Goal: Task Accomplishment & Management: Use online tool/utility

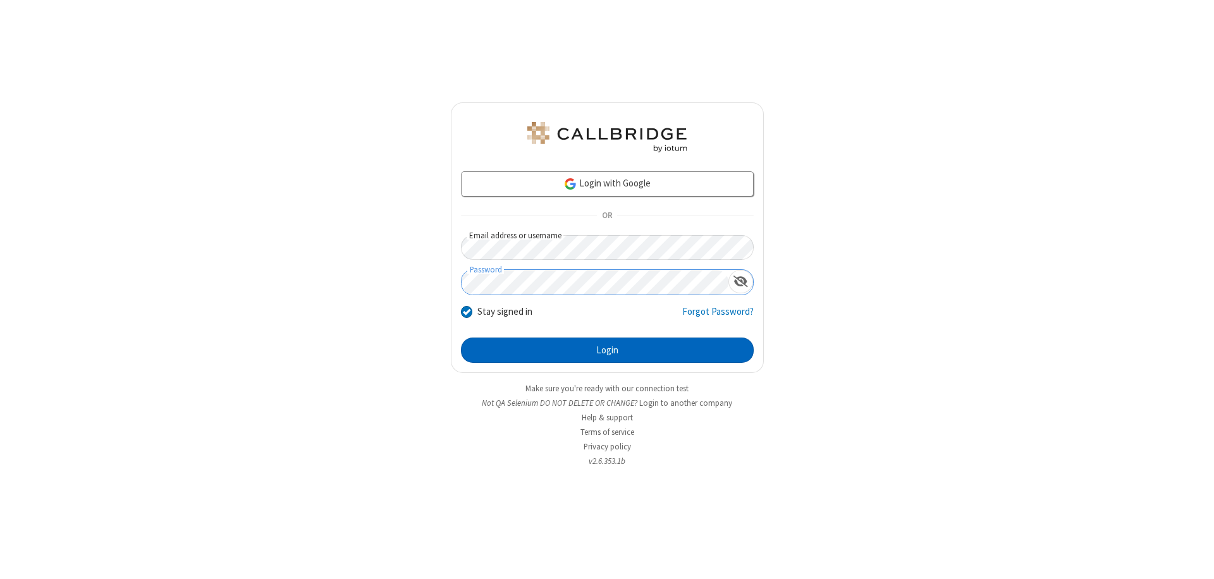
click at [607, 350] on button "Login" at bounding box center [607, 350] width 293 height 25
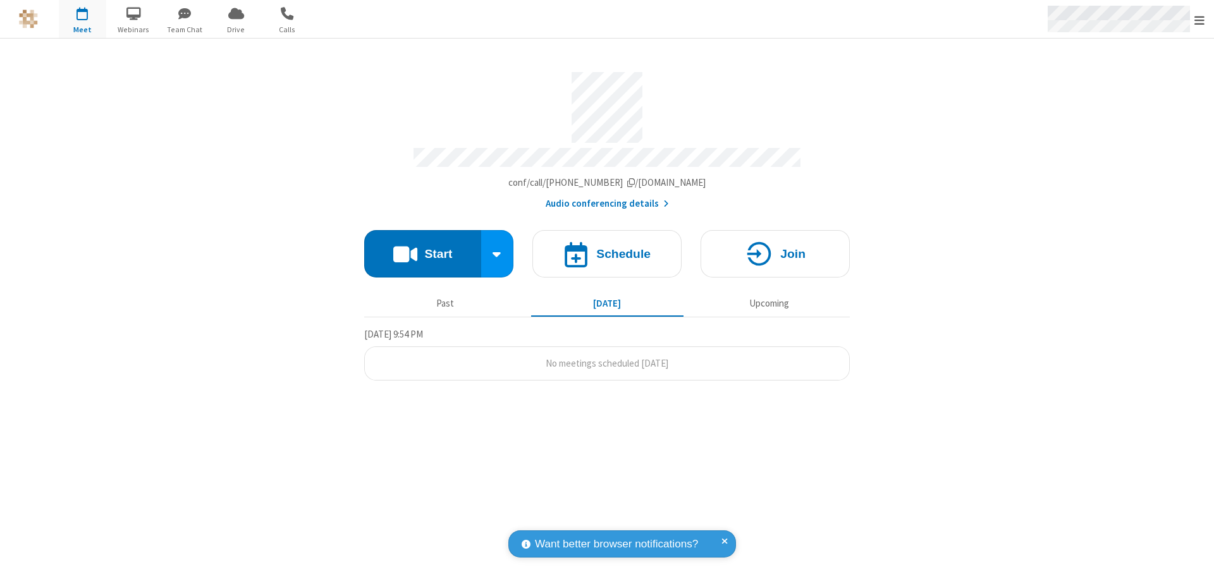
click at [1199, 20] on span "Open menu" at bounding box center [1199, 20] width 10 height 13
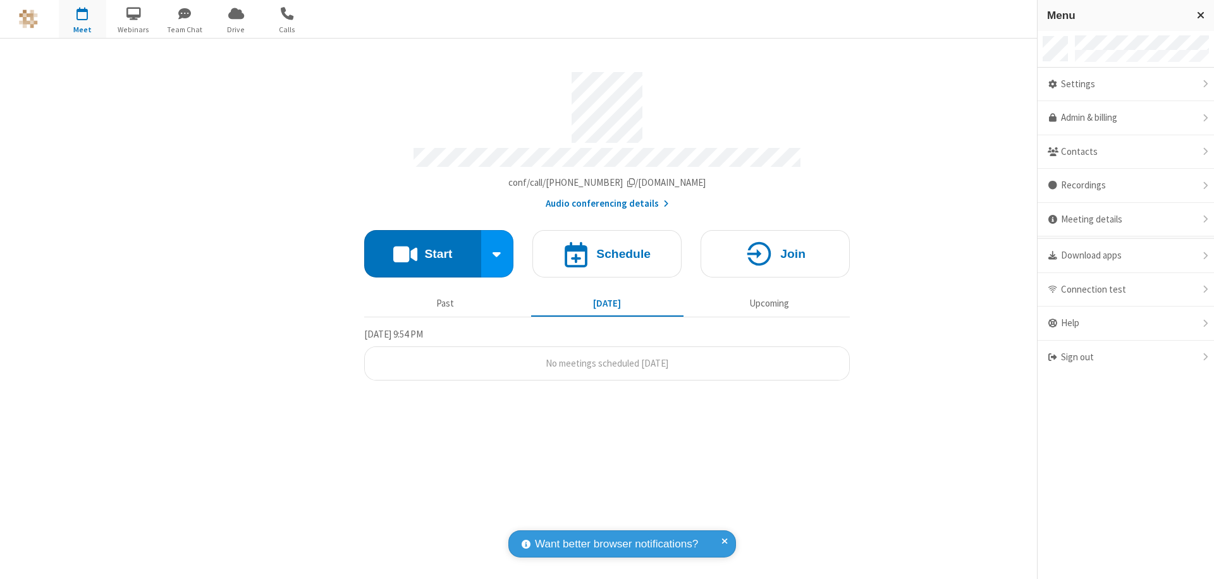
click at [82, 19] on span "button" at bounding box center [82, 13] width 47 height 21
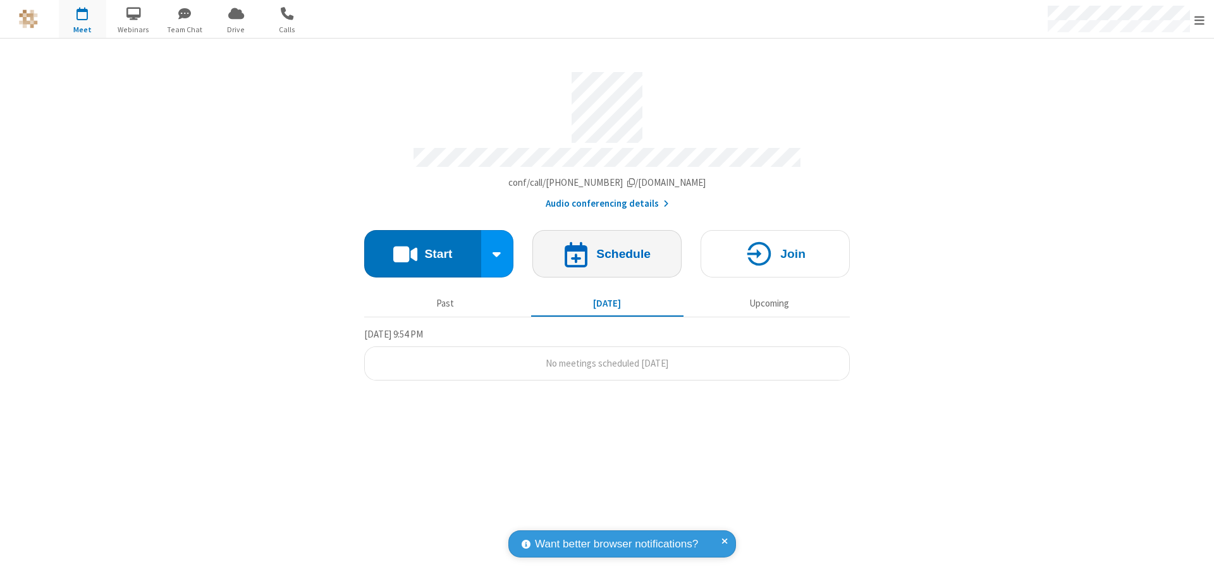
click at [607, 248] on h4 "Schedule" at bounding box center [623, 254] width 54 height 12
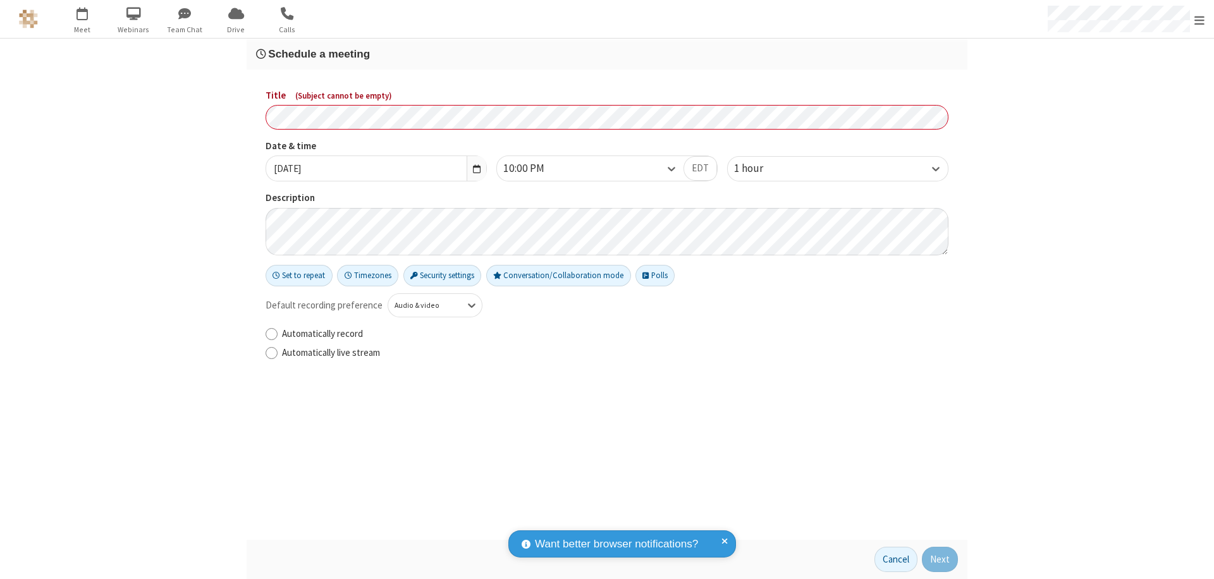
click at [607, 54] on h3 "Schedule a meeting" at bounding box center [607, 54] width 702 height 12
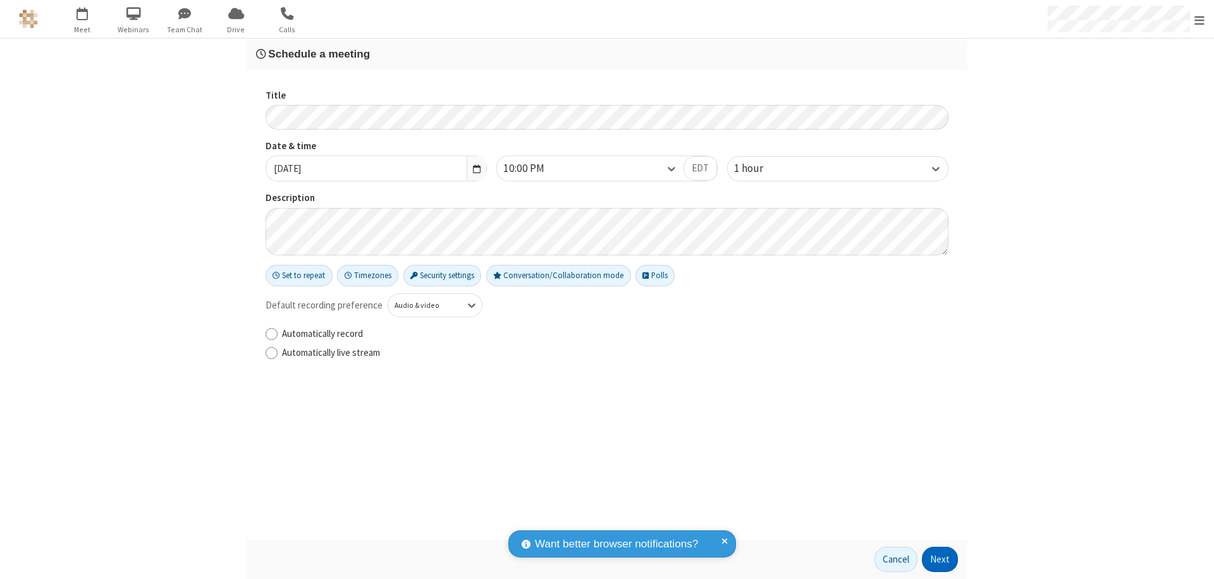
click at [940, 559] on button "Next" at bounding box center [940, 559] width 36 height 25
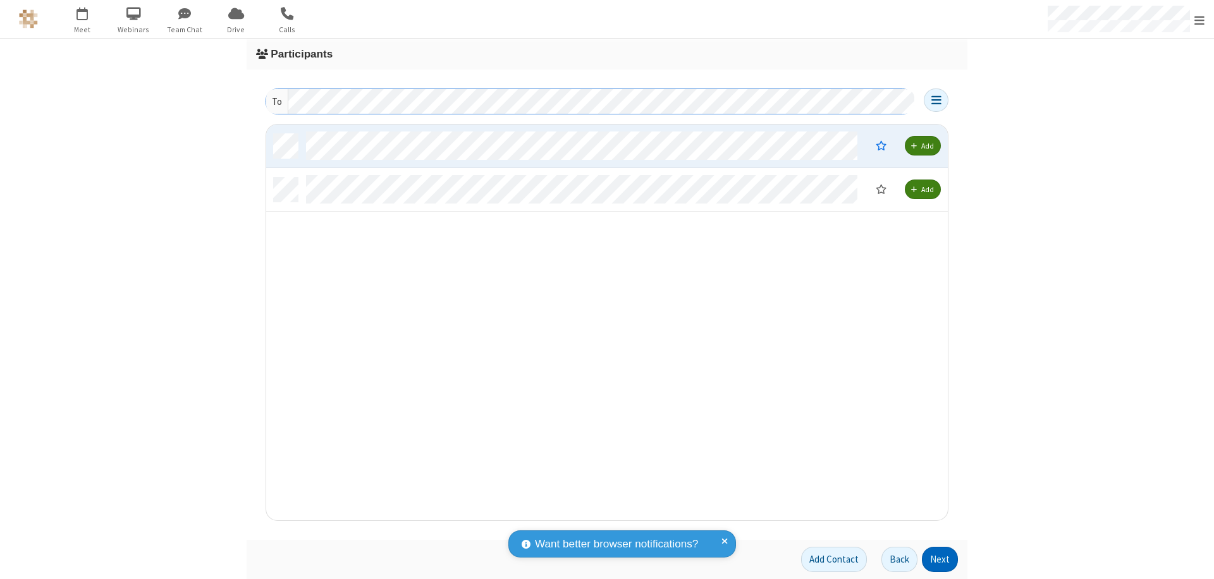
click at [940, 559] on button "Next" at bounding box center [940, 559] width 36 height 25
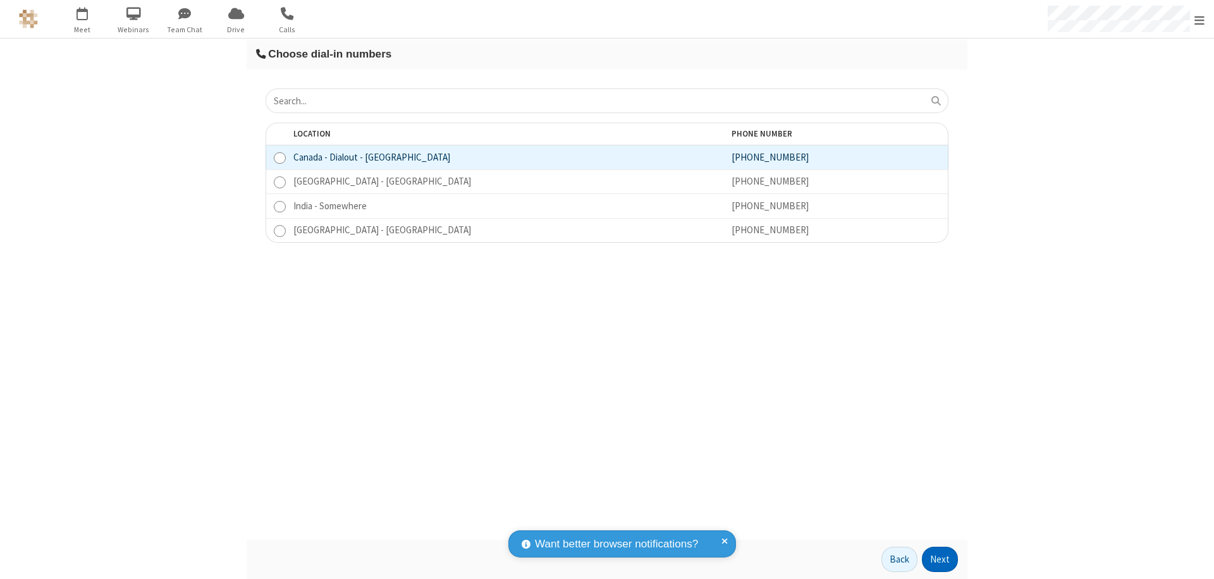
click at [940, 559] on button "Next" at bounding box center [940, 559] width 36 height 25
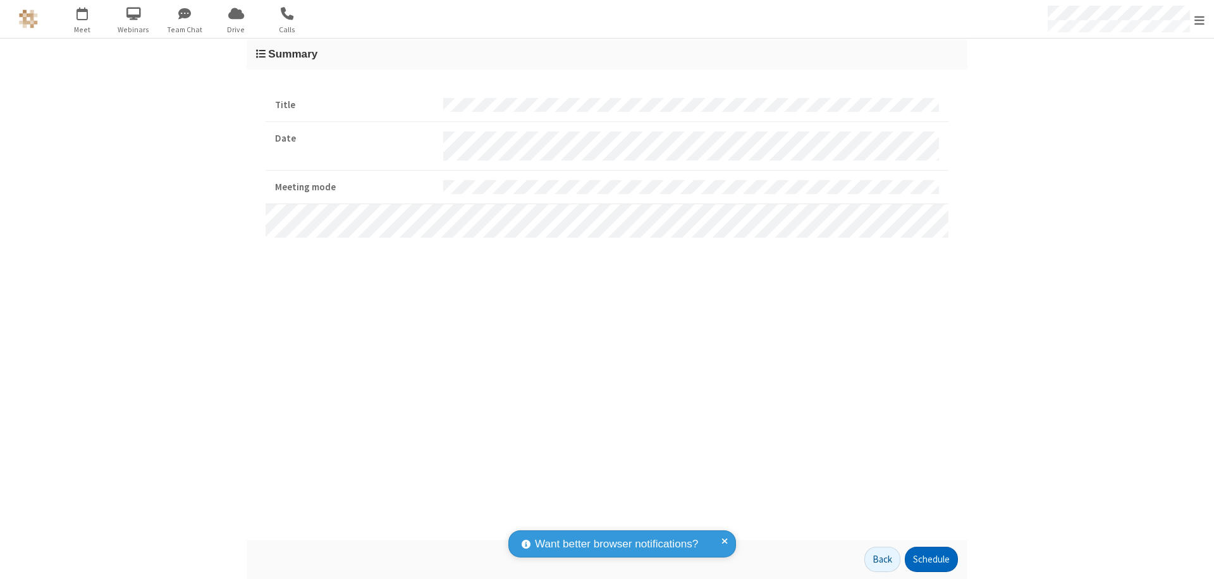
click at [931, 559] on button "Schedule" at bounding box center [931, 559] width 53 height 25
